Goal: Check status: Check status

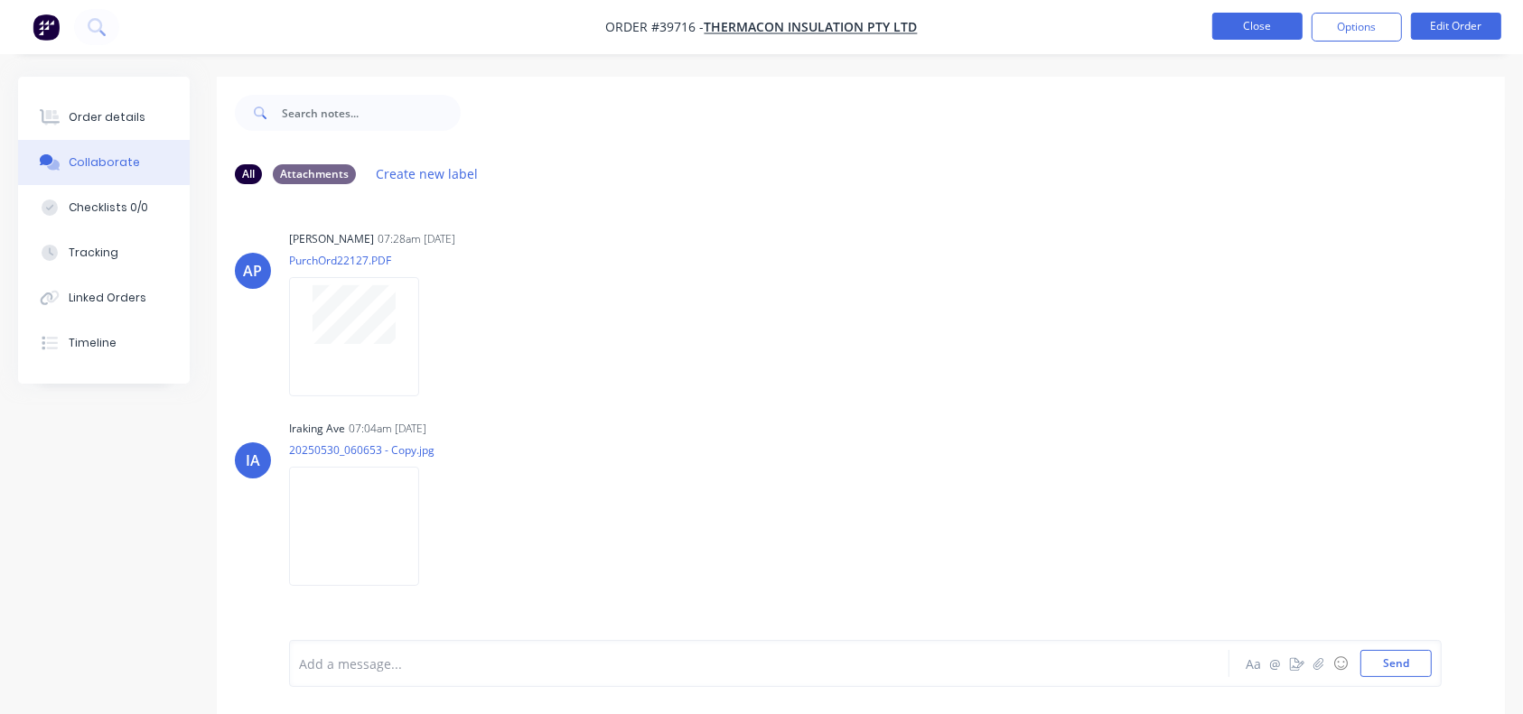
click at [1265, 17] on button "Close" at bounding box center [1257, 26] width 90 height 27
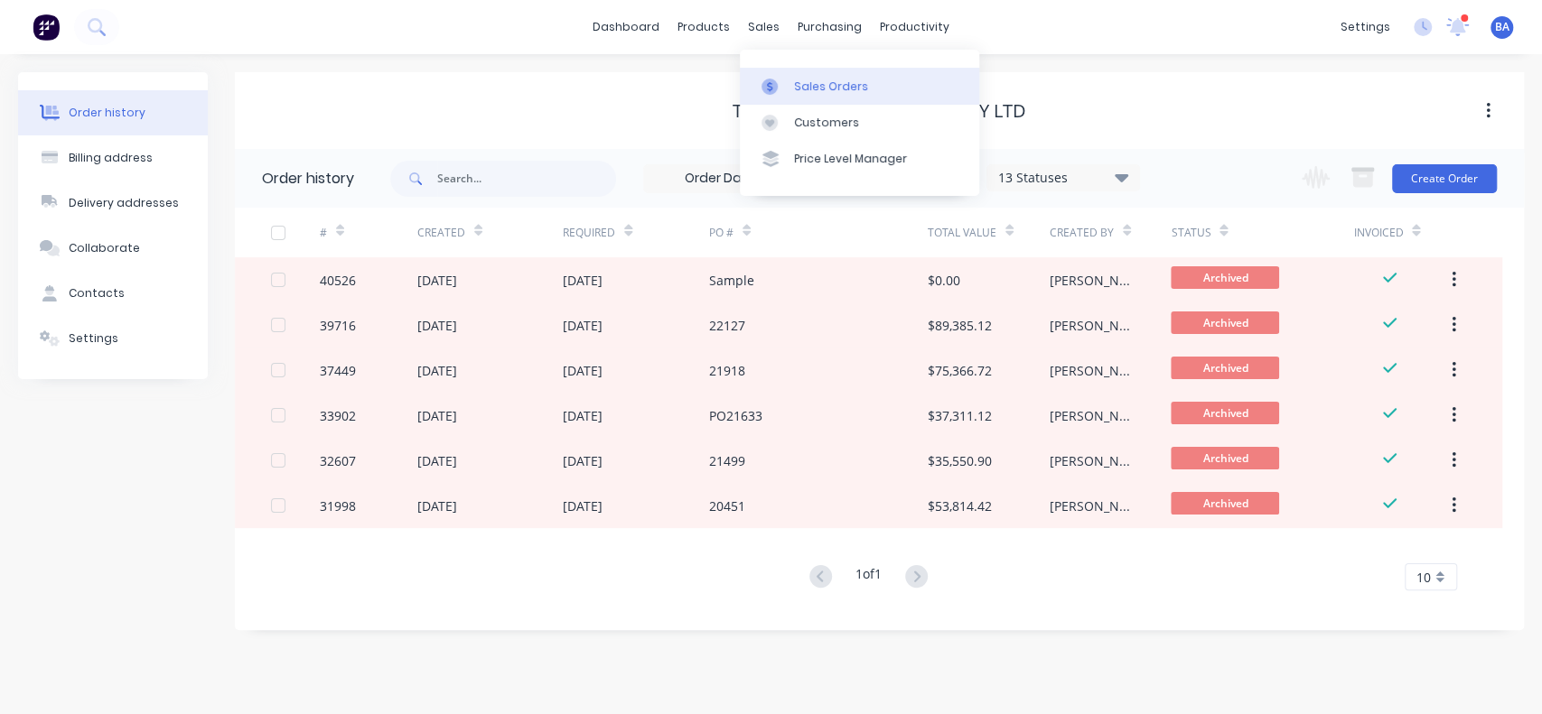
click at [808, 91] on div "Sales Orders" at bounding box center [831, 87] width 74 height 16
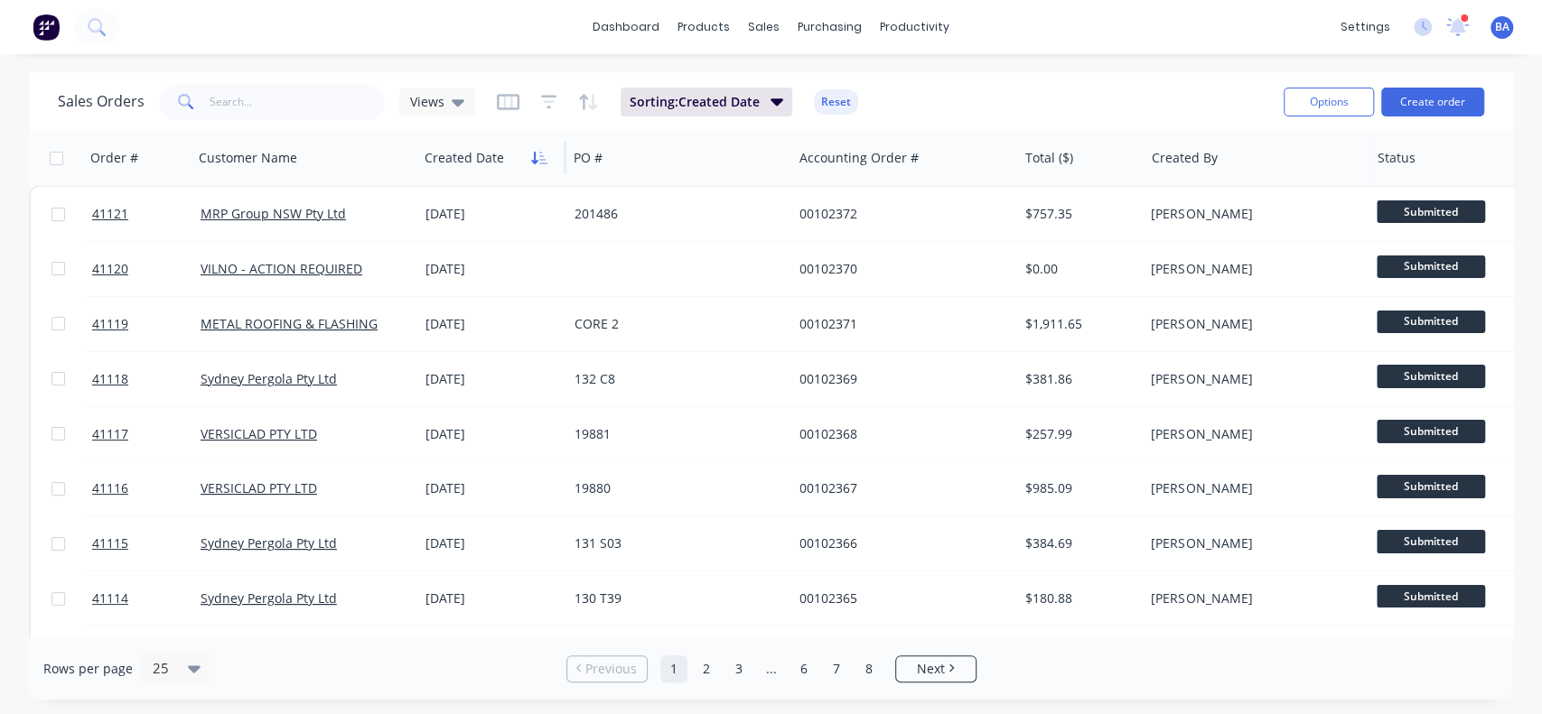
click at [531, 163] on icon "button" at bounding box center [539, 158] width 16 height 14
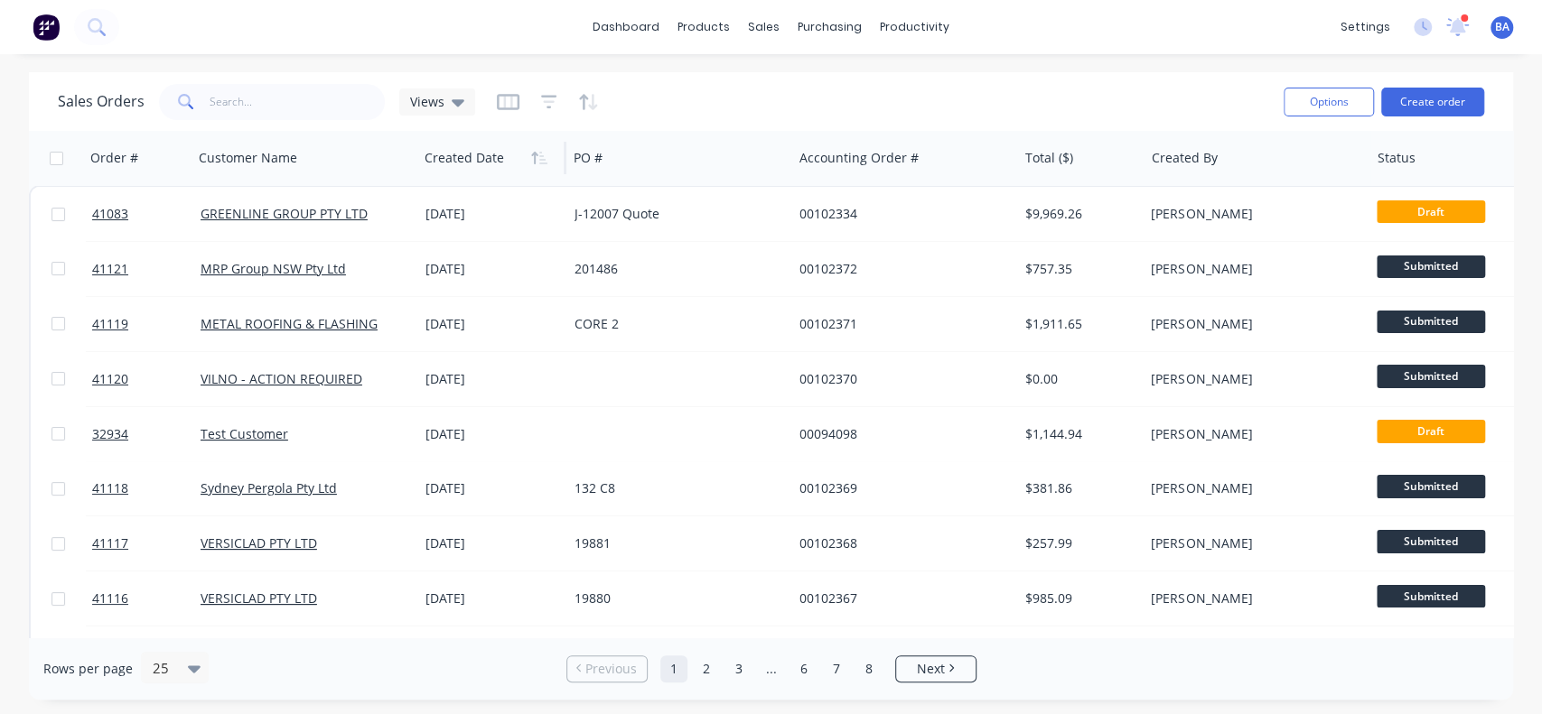
click at [531, 163] on icon "button" at bounding box center [539, 158] width 16 height 14
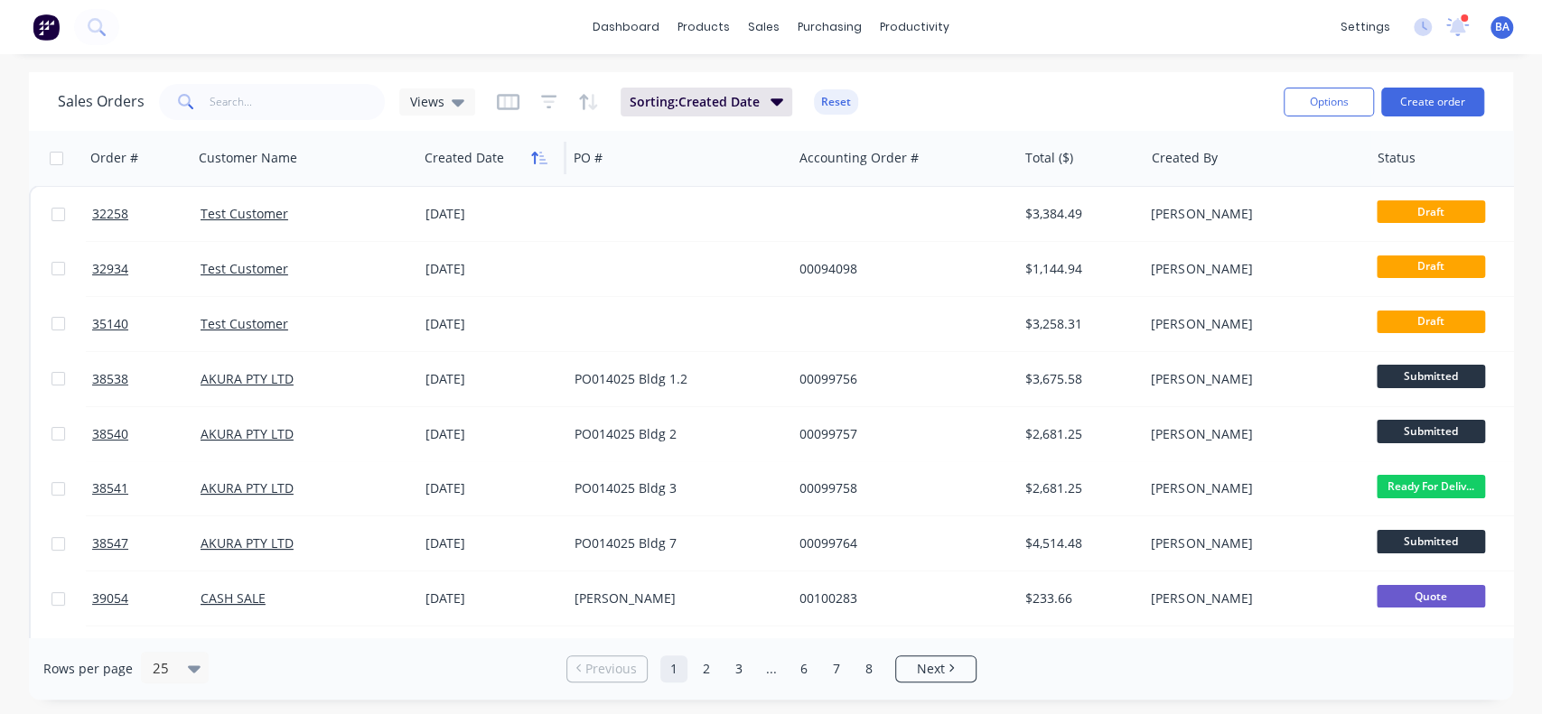
click at [533, 162] on icon "button" at bounding box center [539, 158] width 16 height 14
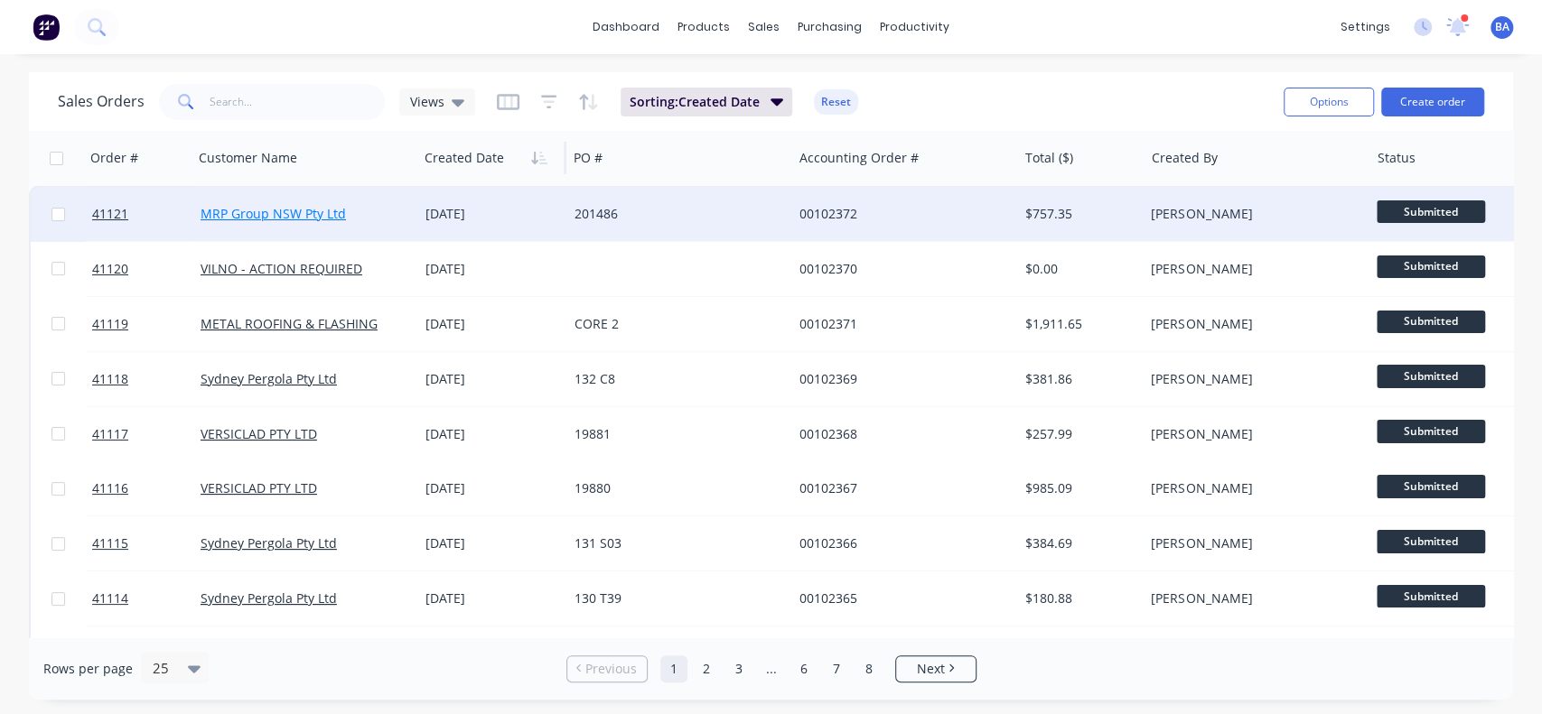
click at [327, 220] on link "MRP Group NSW Pty Ltd" at bounding box center [273, 213] width 145 height 17
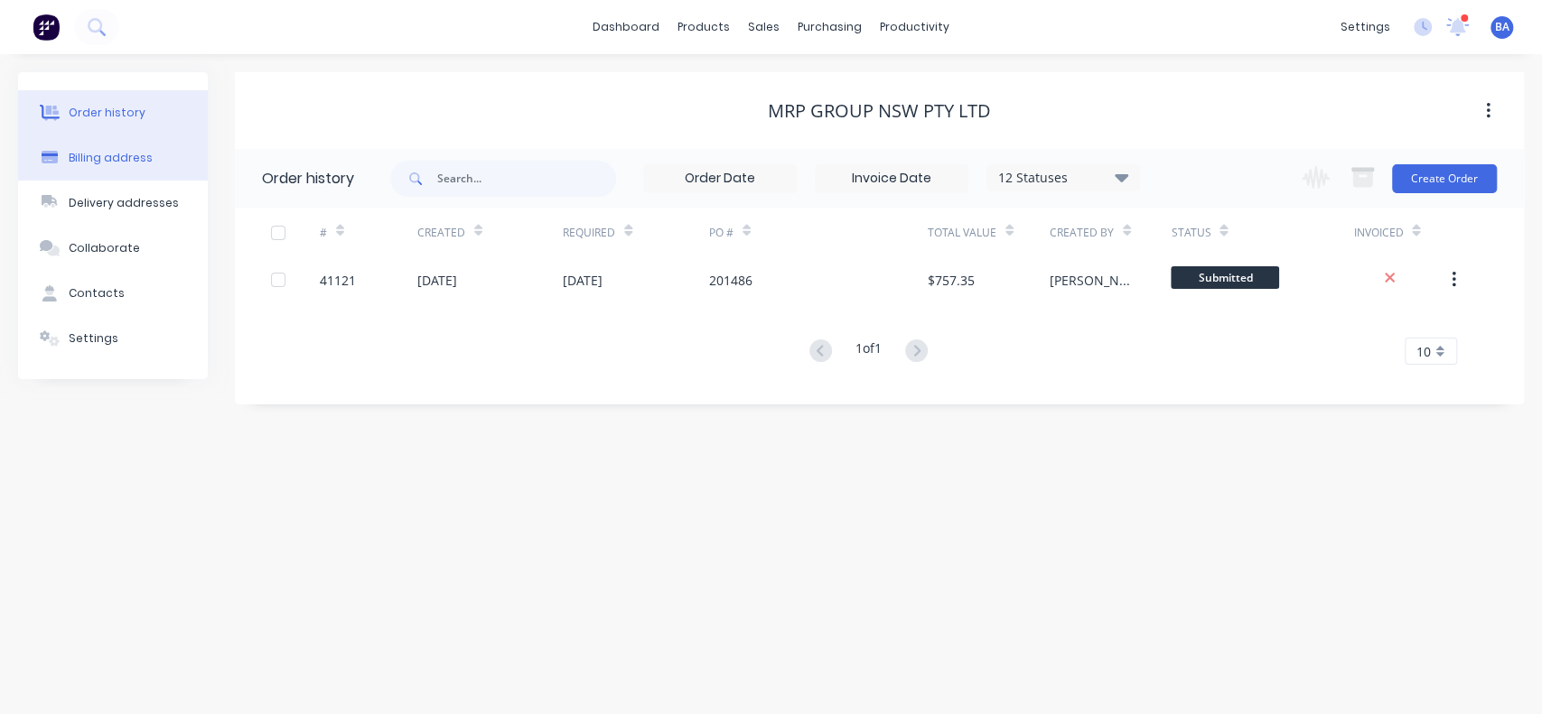
click at [124, 141] on button "Billing address" at bounding box center [113, 157] width 190 height 45
select select "AU"
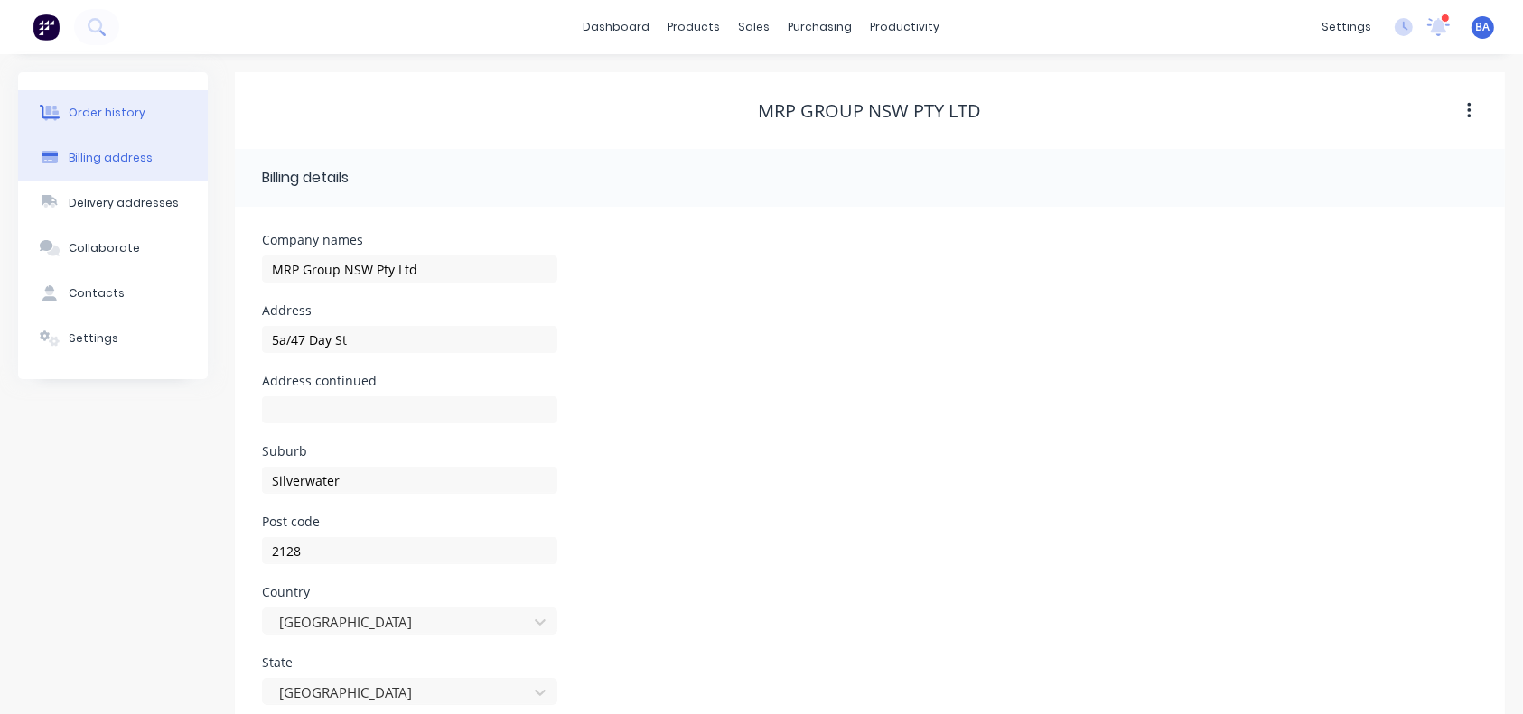
click at [130, 99] on button "Order history" at bounding box center [113, 112] width 190 height 45
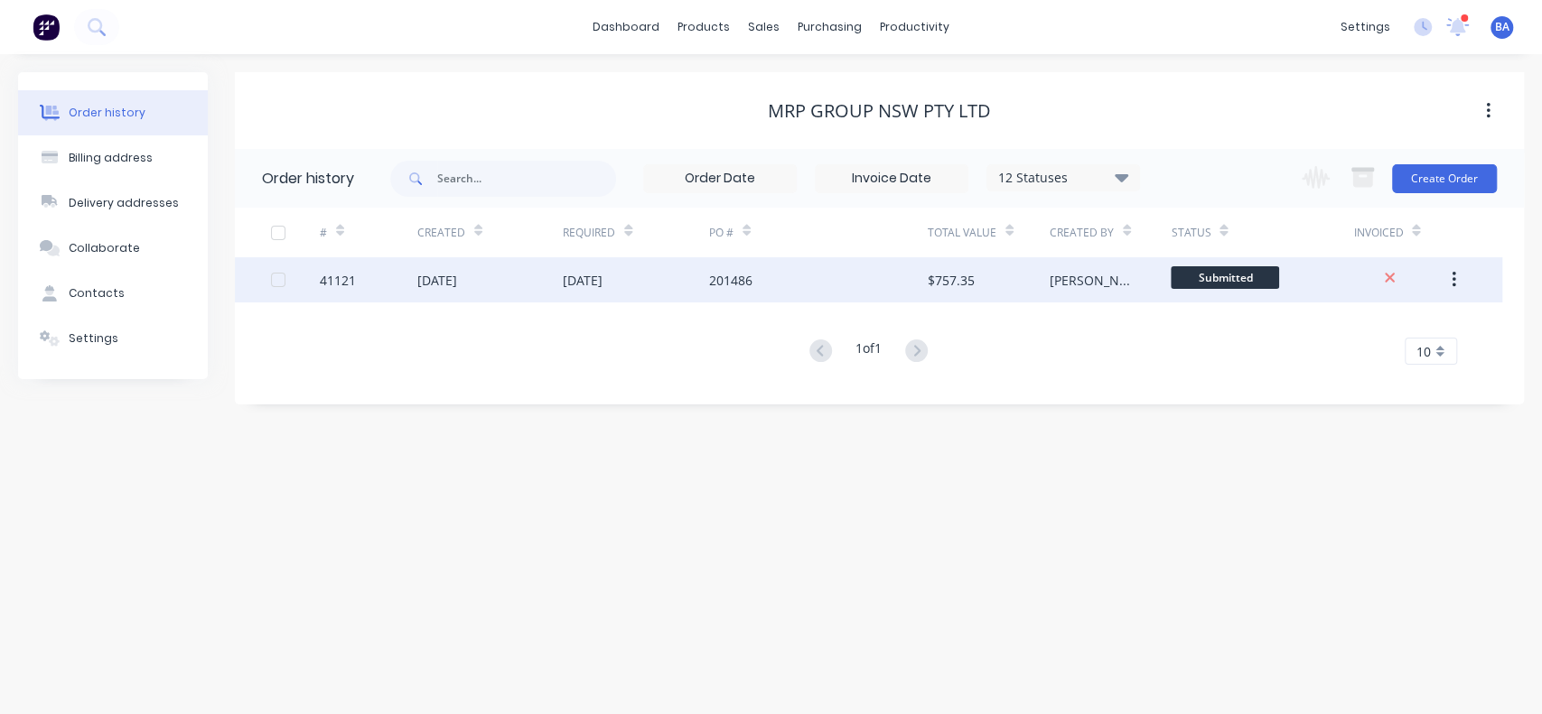
click at [768, 268] on div "201486" at bounding box center [818, 279] width 219 height 45
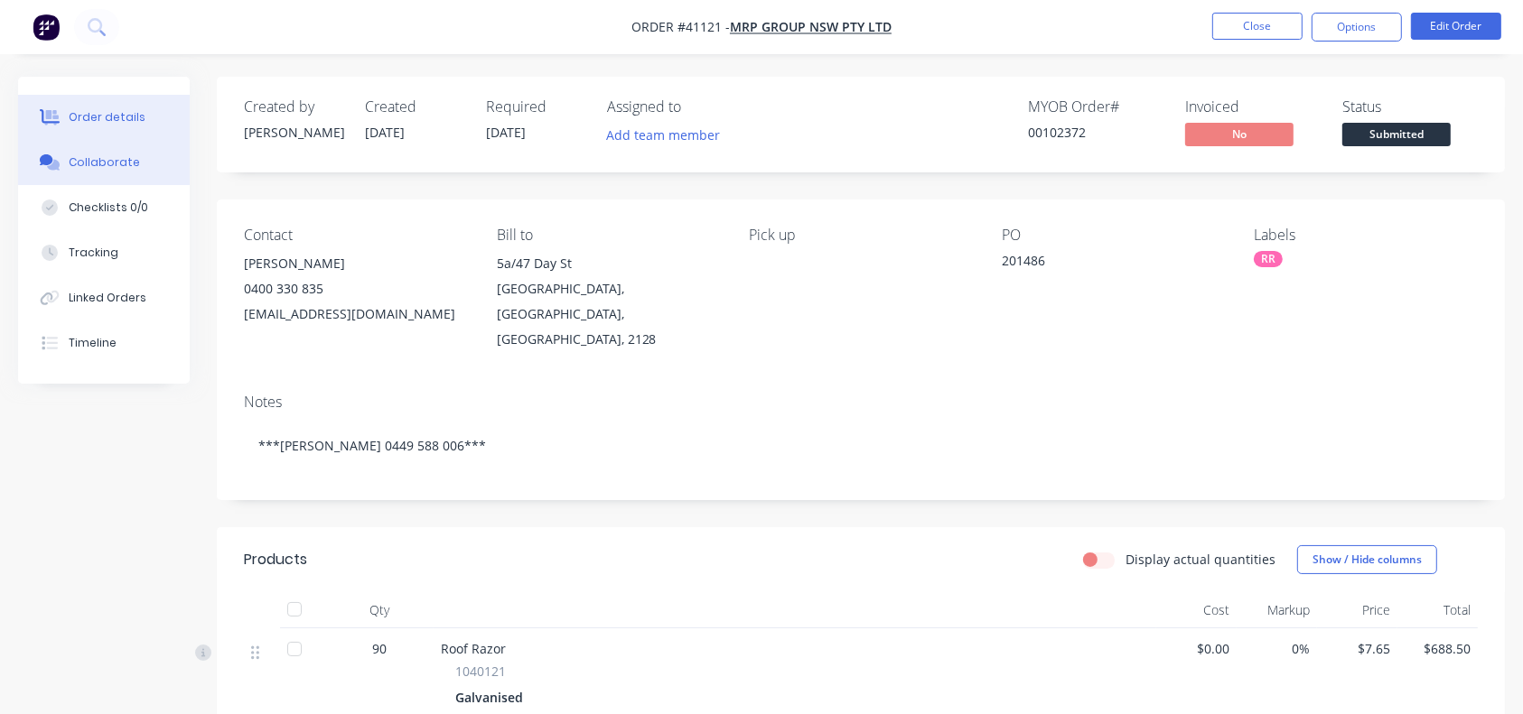
click at [105, 166] on div "Collaborate" at bounding box center [104, 162] width 71 height 16
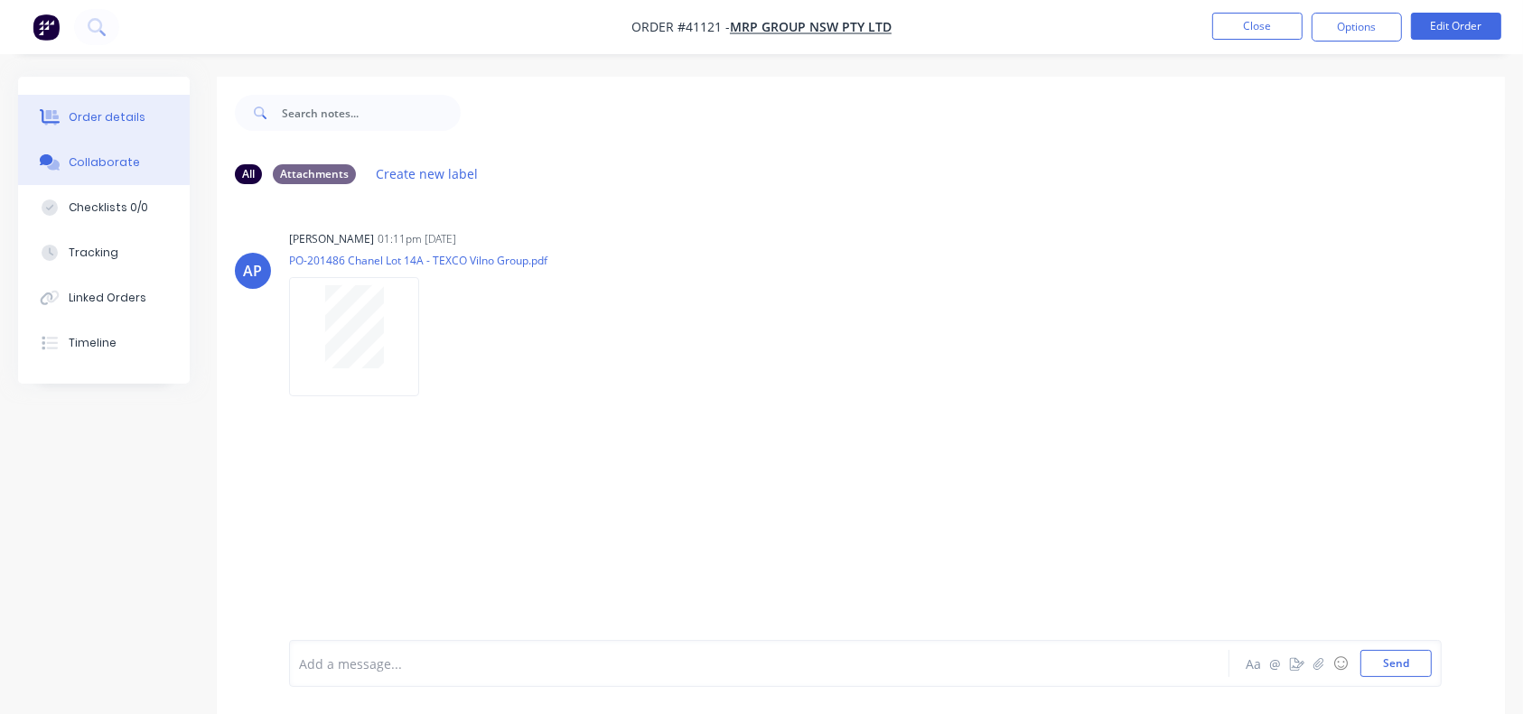
click at [96, 118] on div "Order details" at bounding box center [107, 117] width 77 height 16
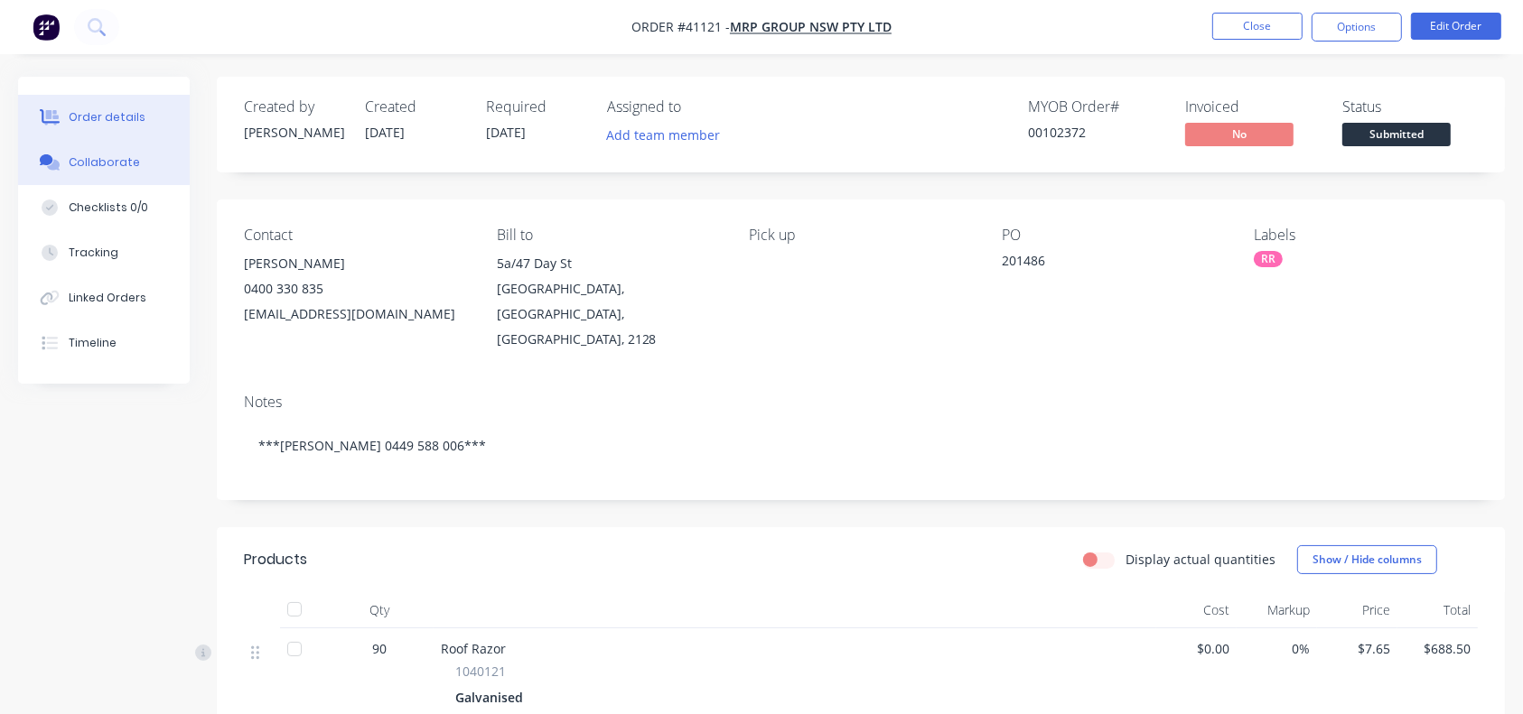
click at [106, 162] on div "Collaborate" at bounding box center [104, 162] width 71 height 16
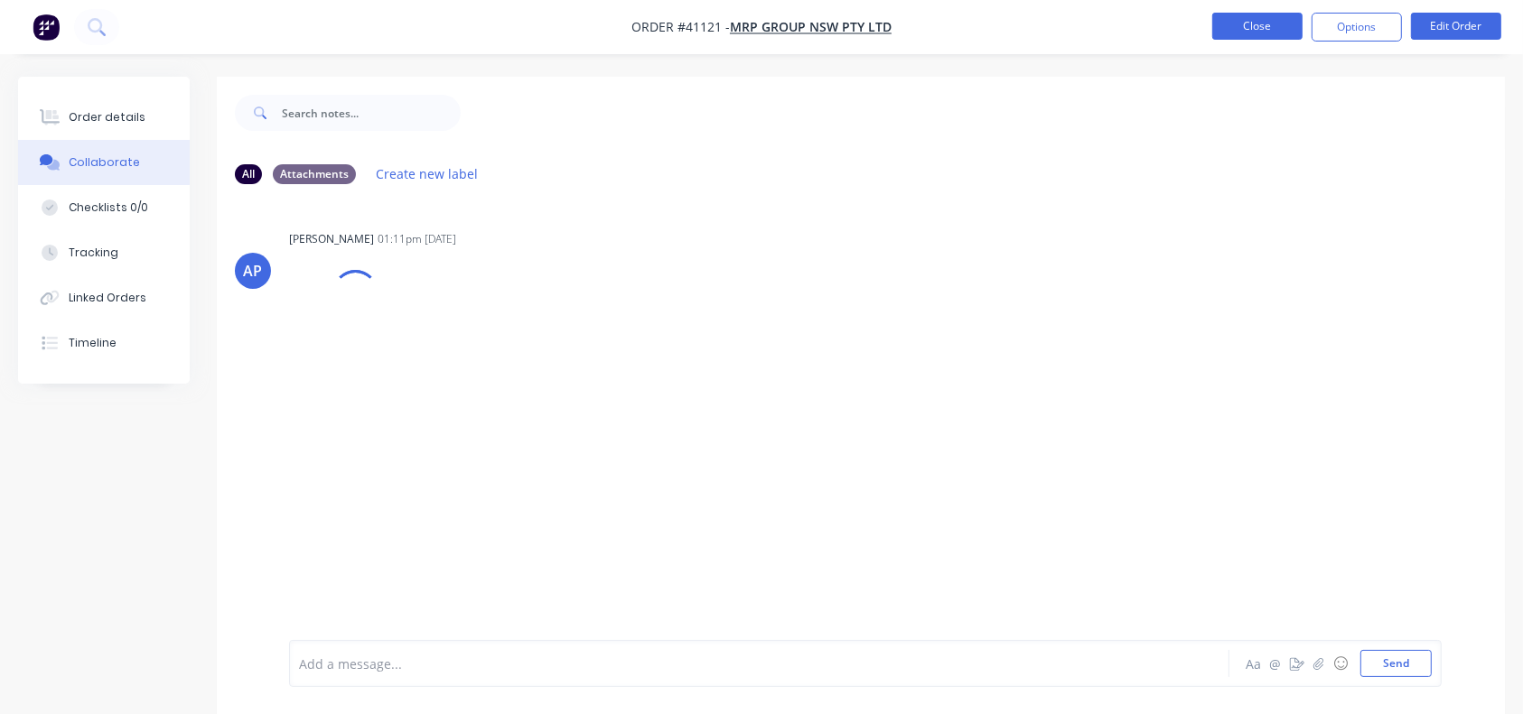
click at [1255, 33] on button "Close" at bounding box center [1257, 26] width 90 height 27
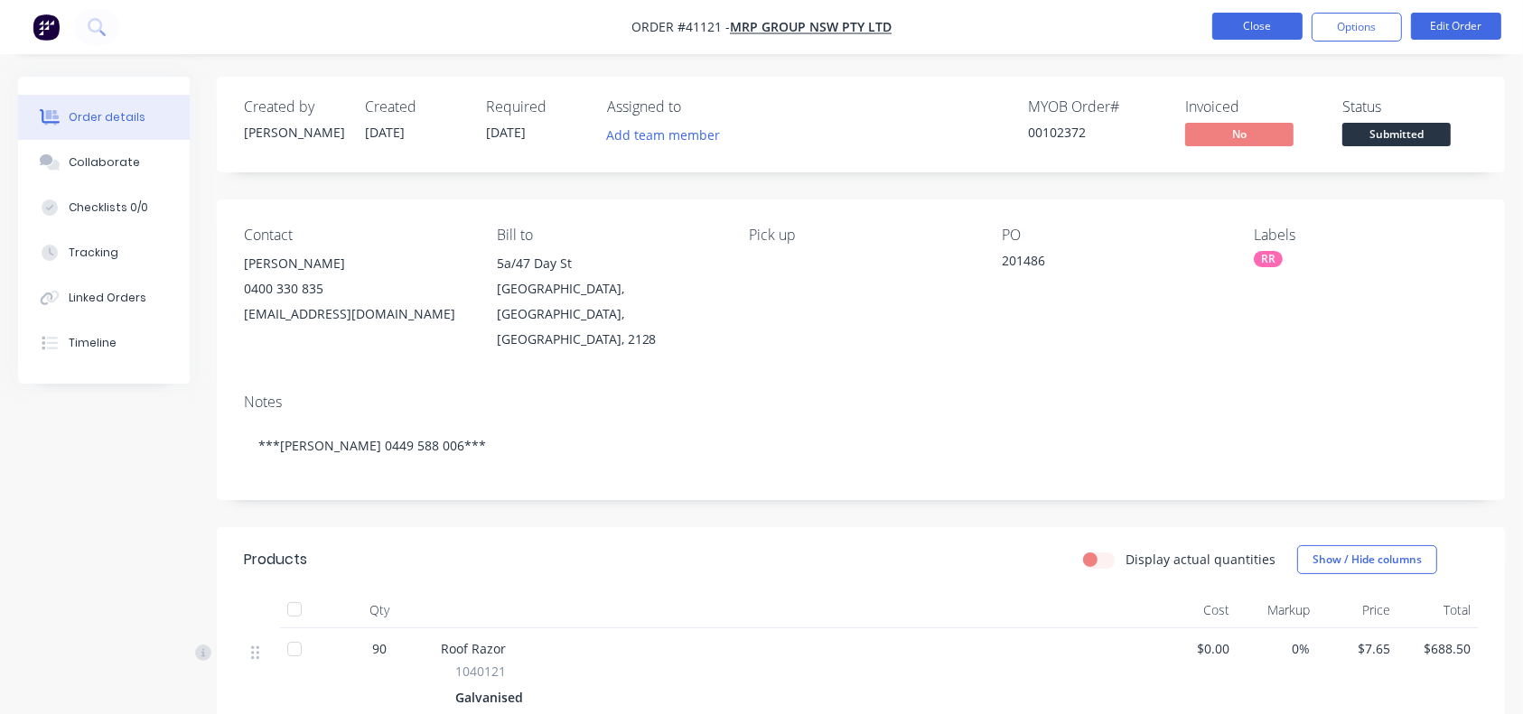
click at [1237, 31] on button "Close" at bounding box center [1257, 26] width 90 height 27
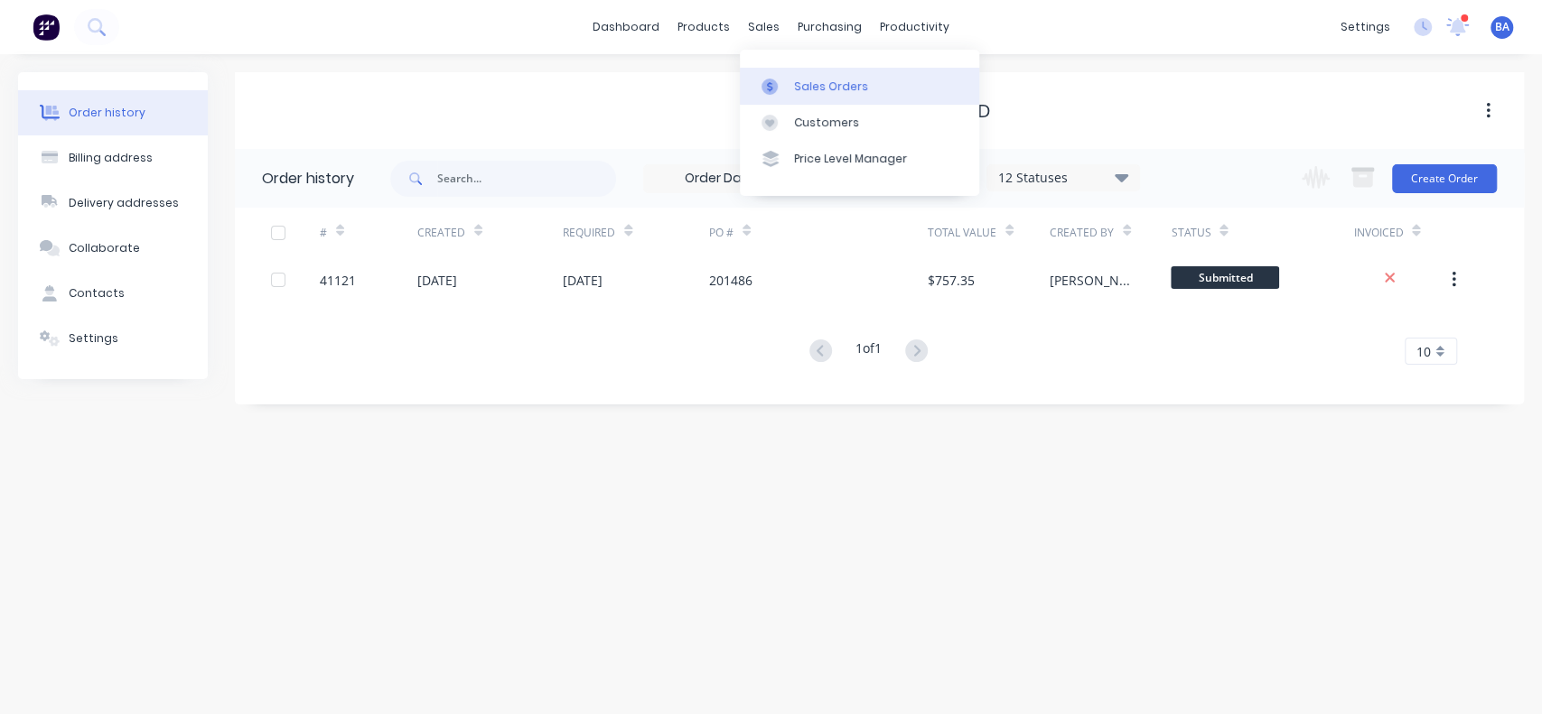
click at [808, 84] on div "Sales Orders" at bounding box center [831, 87] width 74 height 16
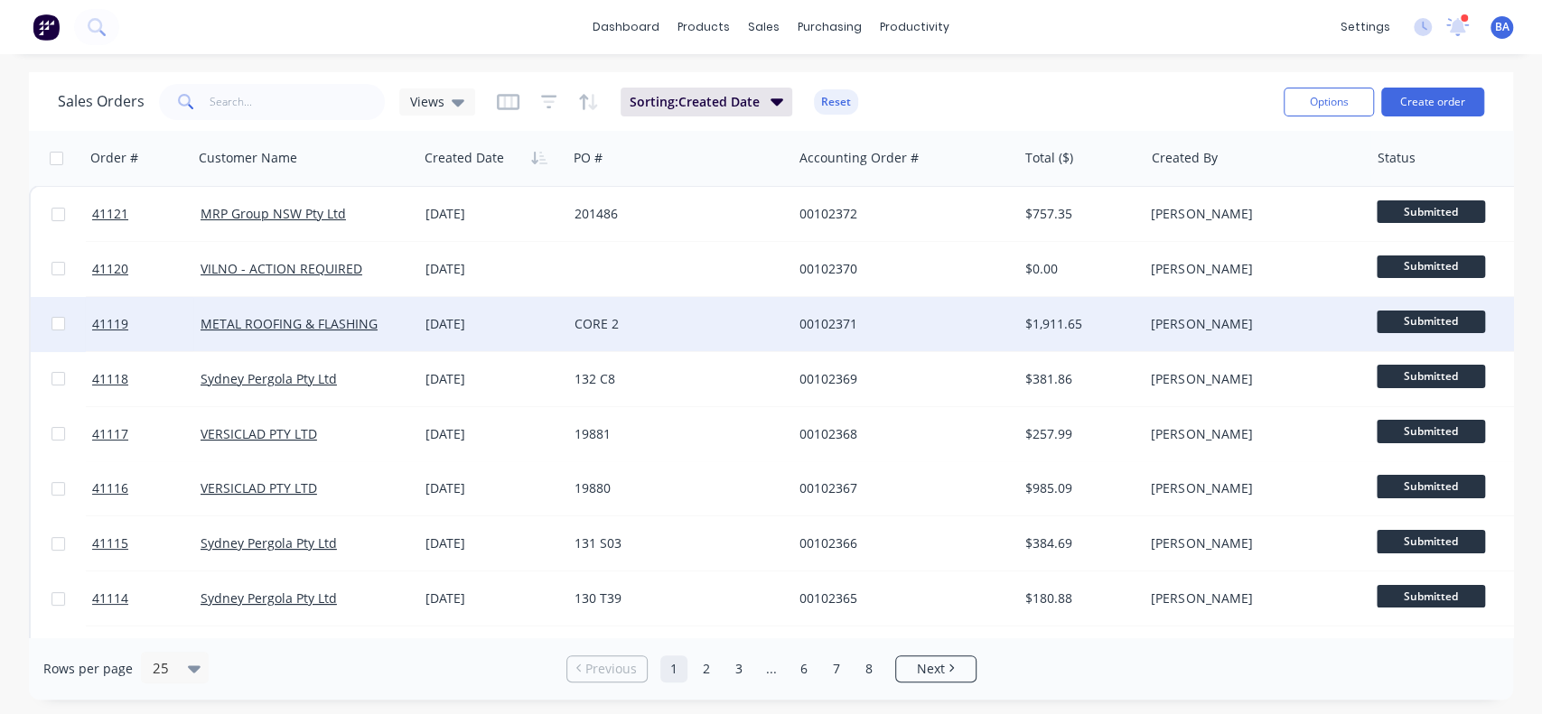
click at [440, 336] on div "[DATE]" at bounding box center [492, 324] width 149 height 54
